Goal: Task Accomplishment & Management: Use online tool/utility

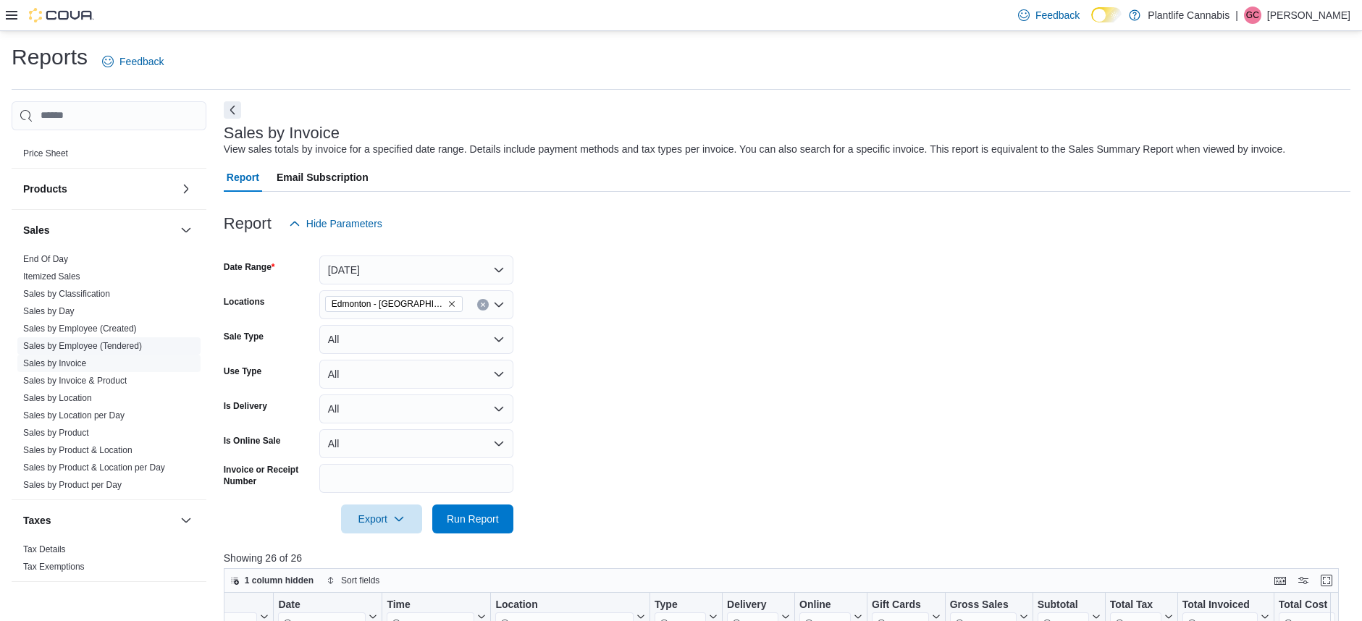
click at [112, 343] on link "Sales by Employee (Tendered)" at bounding box center [82, 346] width 119 height 10
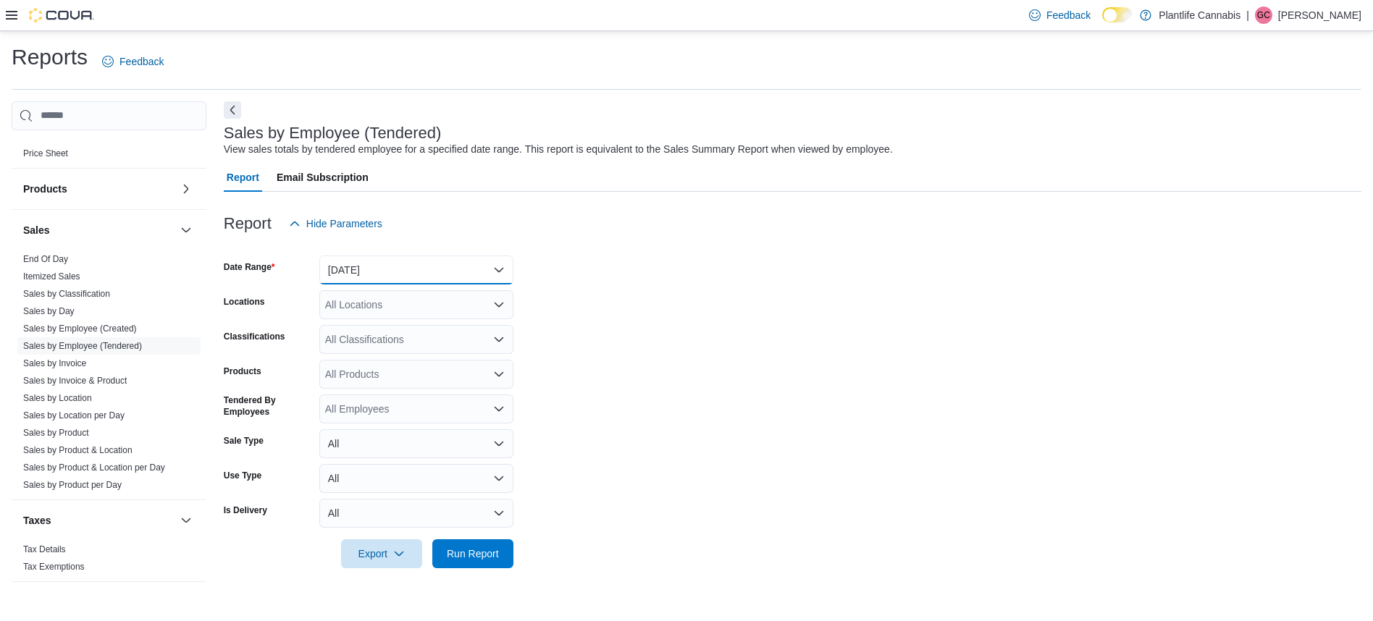
click at [499, 269] on button "[DATE]" at bounding box center [416, 270] width 194 height 29
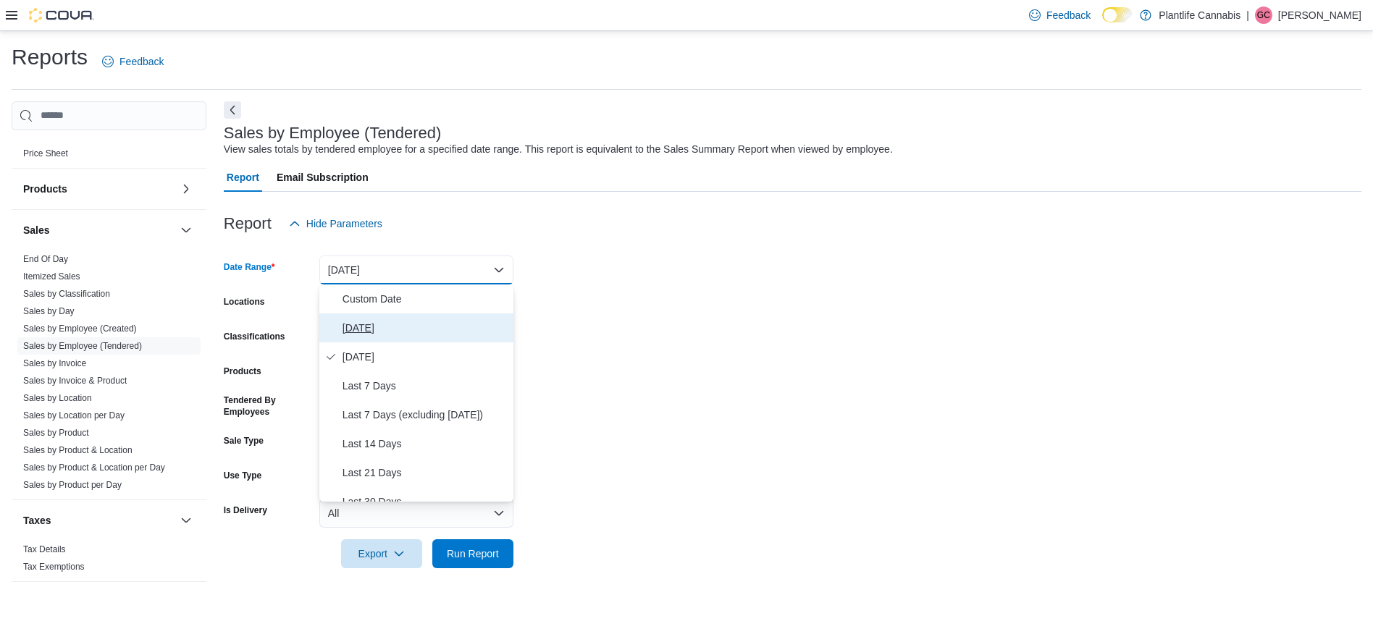
drag, startPoint x: 361, startPoint y: 324, endPoint x: 392, endPoint y: 321, distance: 30.6
click at [363, 324] on span "[DATE]" at bounding box center [425, 327] width 165 height 17
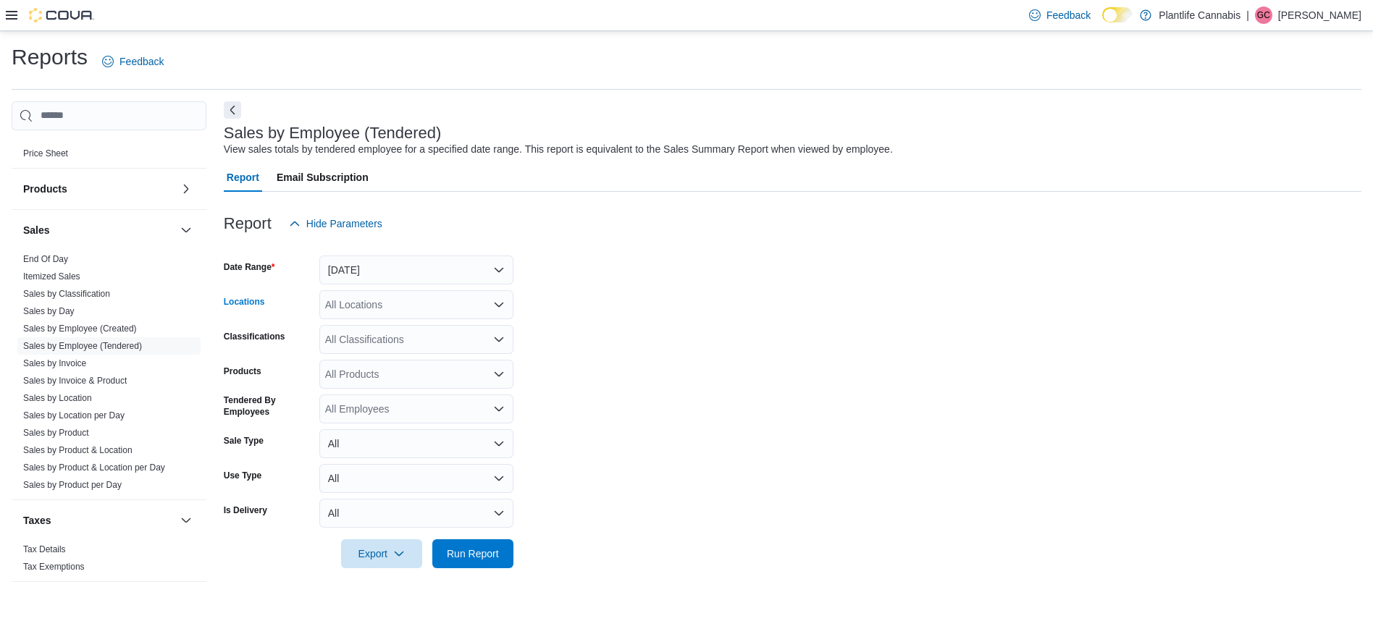
click at [497, 303] on icon "Open list of options" at bounding box center [499, 305] width 12 height 12
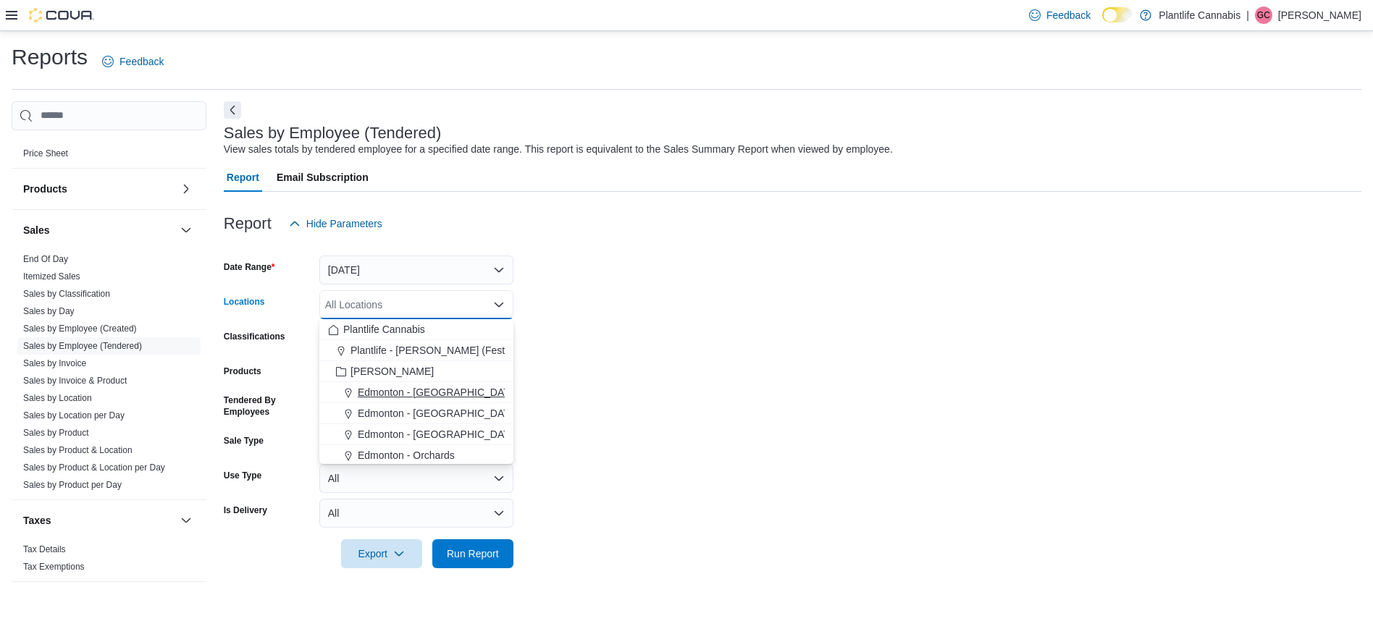
click at [429, 393] on span "Edmonton - [GEOGRAPHIC_DATA]" at bounding box center [438, 392] width 161 height 14
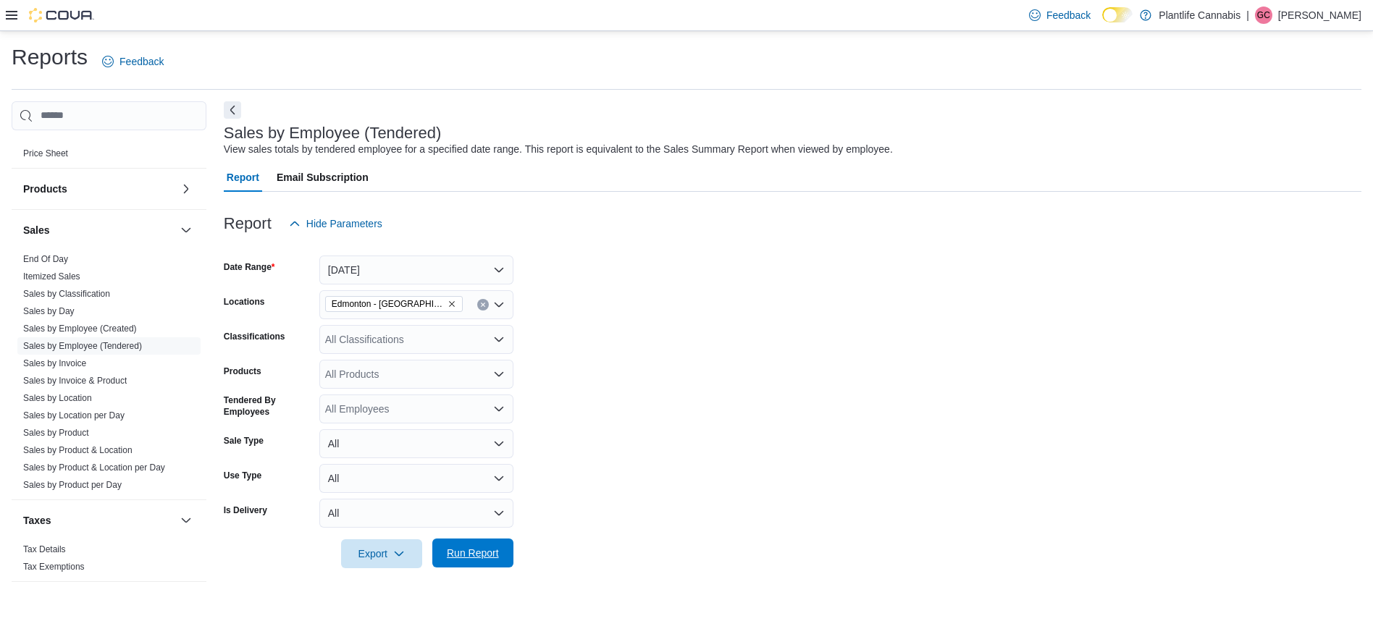
click at [495, 551] on span "Run Report" at bounding box center [473, 553] width 52 height 14
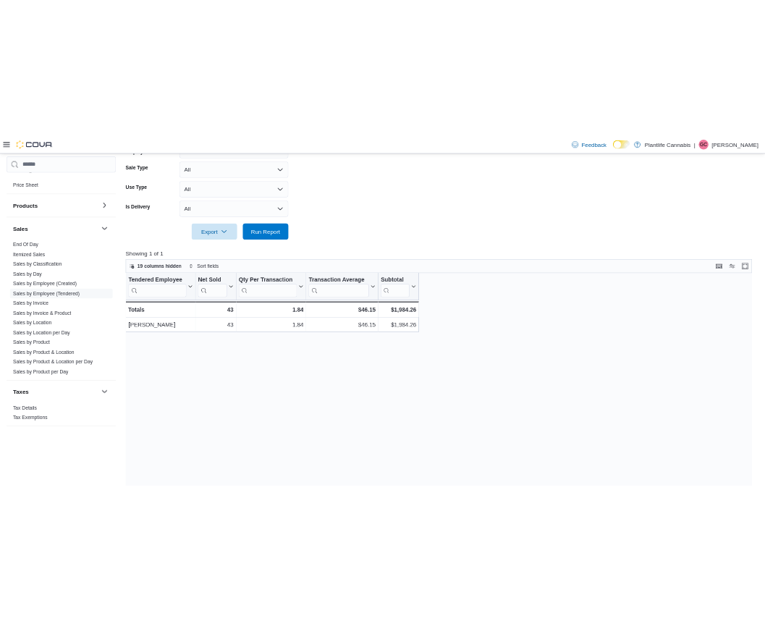
scroll to position [490, 0]
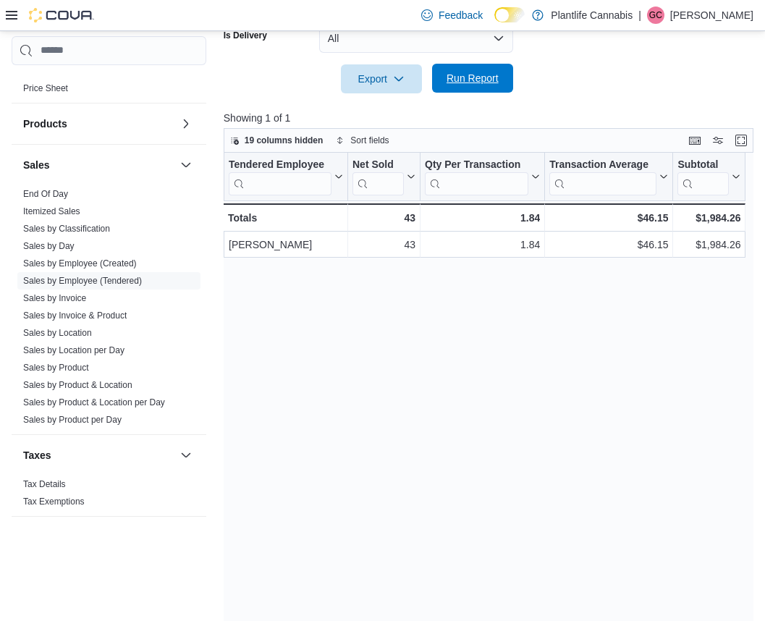
click at [489, 82] on span "Run Report" at bounding box center [473, 78] width 52 height 14
click at [476, 74] on span "Run Report" at bounding box center [473, 78] width 52 height 14
